Goal: Use online tool/utility: Utilize a website feature to perform a specific function

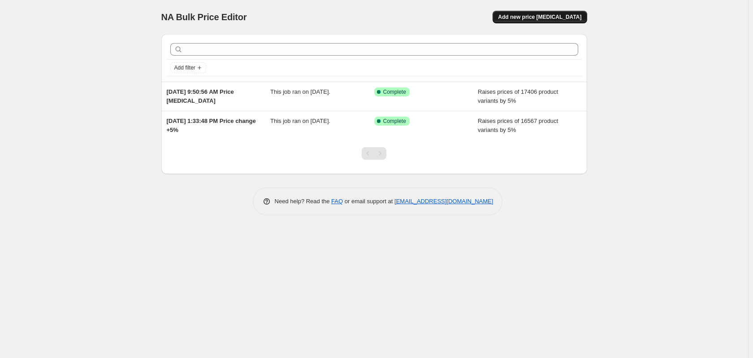
click at [525, 21] on button "Add new price change job" at bounding box center [540, 17] width 94 height 13
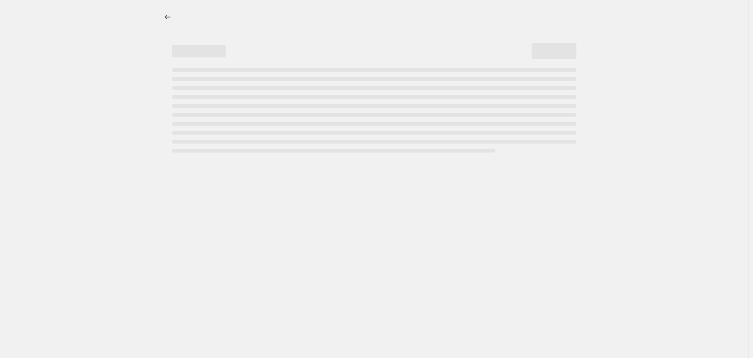
select select "percentage"
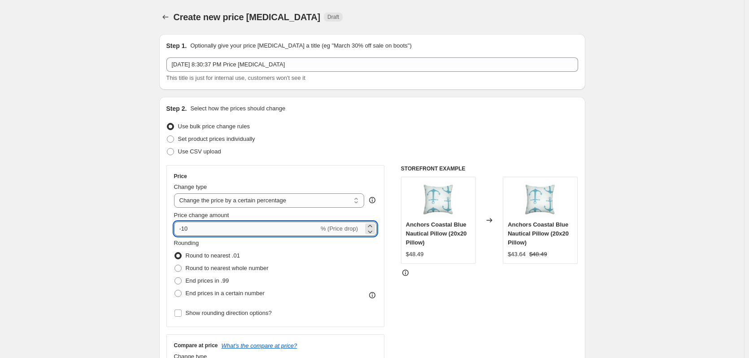
click at [229, 234] on input "-10" at bounding box center [246, 228] width 145 height 14
type input "5"
click at [234, 270] on span "Round to nearest whole number" at bounding box center [227, 268] width 83 height 7
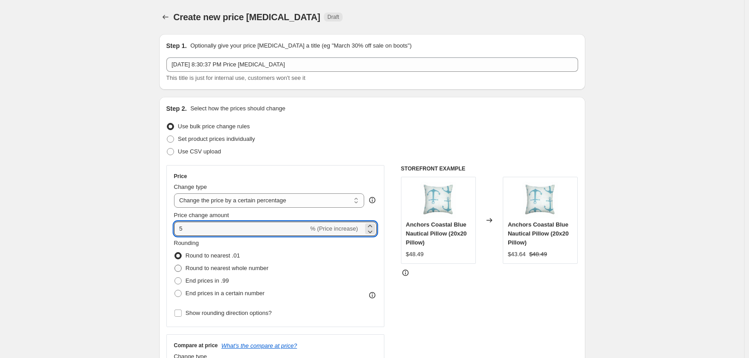
click at [175, 265] on input "Round to nearest whole number" at bounding box center [174, 265] width 0 height 0
radio input "true"
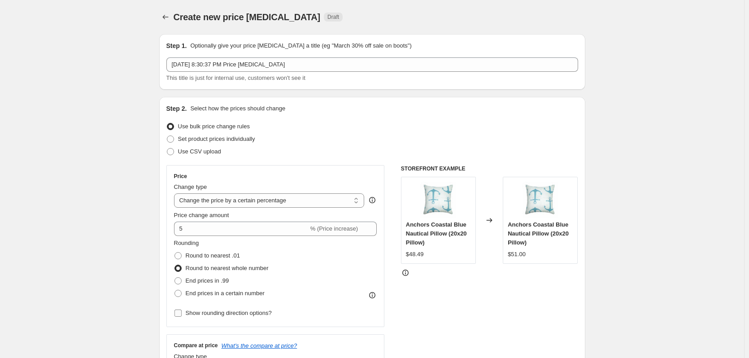
click at [235, 313] on span "Show rounding direction options?" at bounding box center [229, 312] width 86 height 7
click at [182, 313] on input "Show rounding direction options?" at bounding box center [177, 312] width 7 height 7
checkbox input "true"
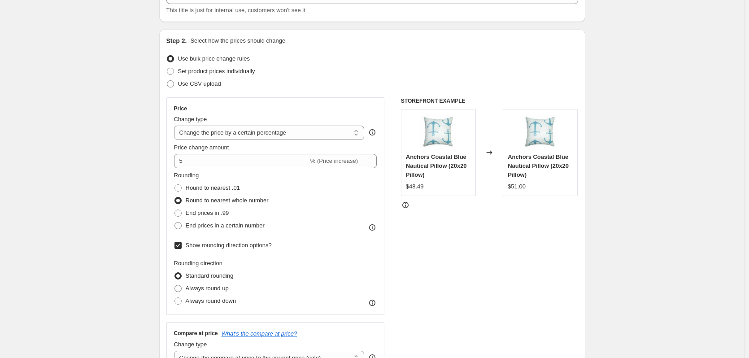
scroll to position [90, 0]
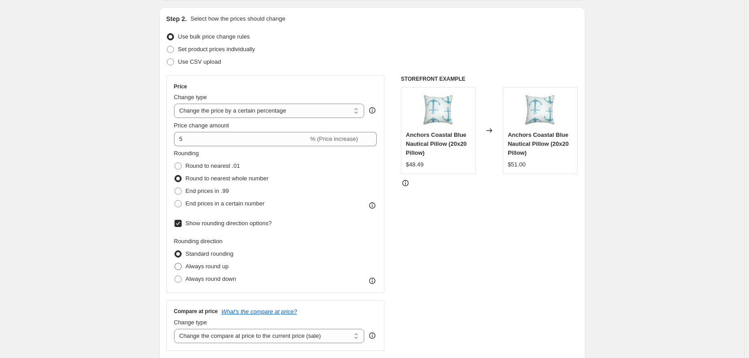
click at [217, 269] on span "Always round up" at bounding box center [207, 266] width 43 height 7
click at [175, 263] on input "Always round up" at bounding box center [174, 263] width 0 height 0
radio input "true"
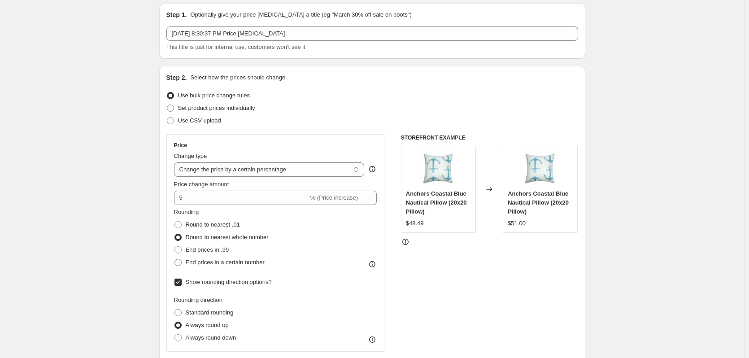
scroll to position [0, 0]
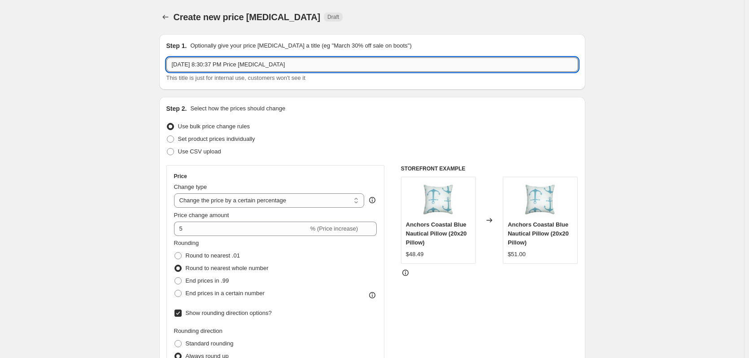
click at [306, 63] on input "Oct 1, 2025, 8:30:37 PM Price change job" at bounding box center [372, 64] width 412 height 14
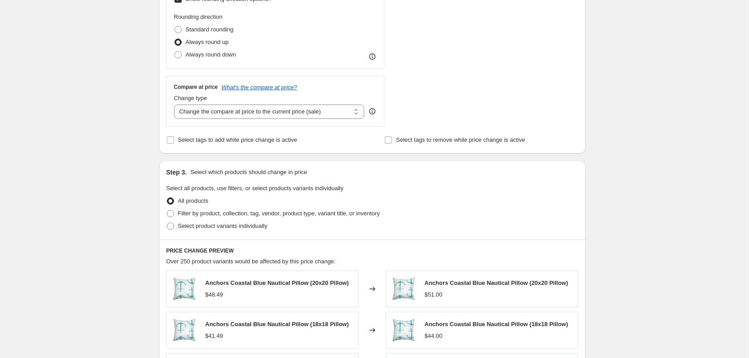
scroll to position [597, 0]
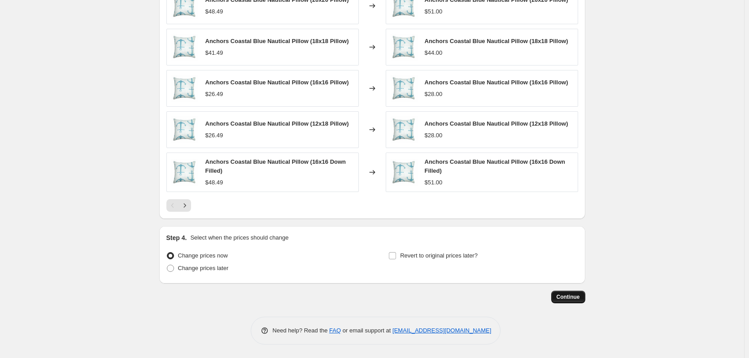
type input "Oct 1, 2025, 8:30:37 PM Price change job +5%"
click at [570, 301] on button "Continue" at bounding box center [568, 297] width 34 height 13
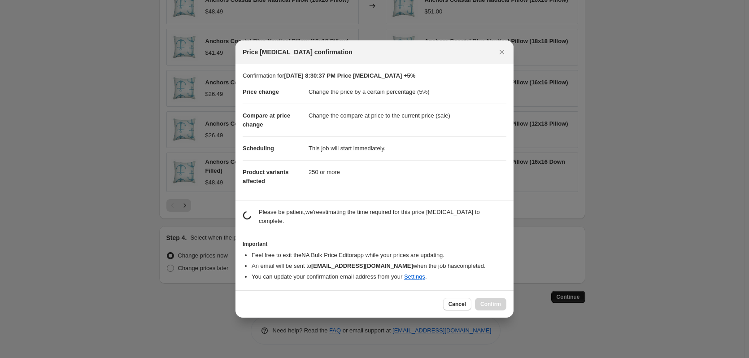
scroll to position [0, 0]
